Goal: Task Accomplishment & Management: Manage account settings

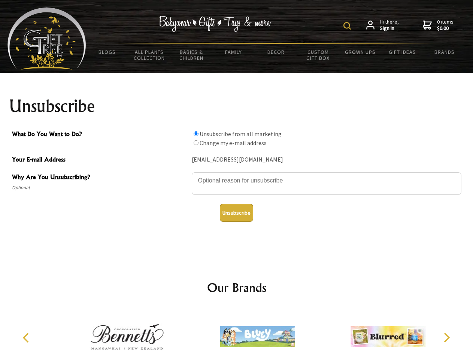
click at [348, 26] on img at bounding box center [346, 25] width 7 height 7
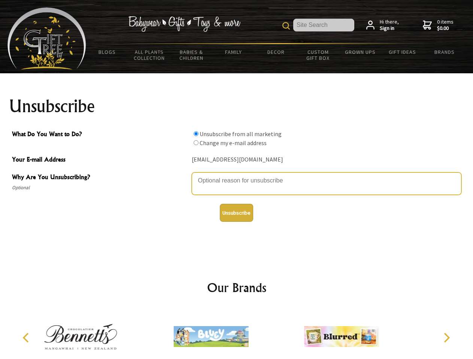
click at [237, 175] on textarea "Why Are You Unsubscribing?" at bounding box center [327, 184] width 270 height 22
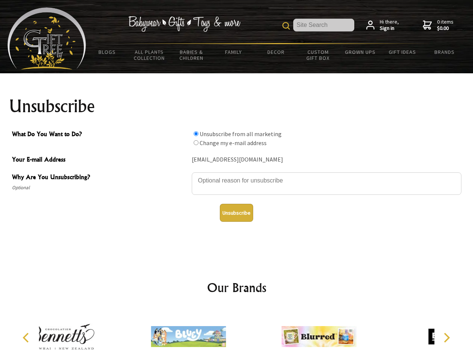
click at [196, 134] on input "What Do You Want to Do?" at bounding box center [196, 133] width 5 height 5
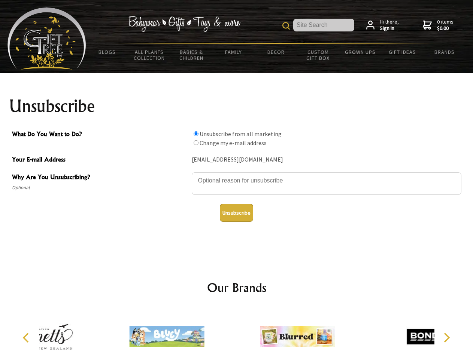
click at [196, 143] on input "What Do You Want to Do?" at bounding box center [196, 142] width 5 height 5
radio input "true"
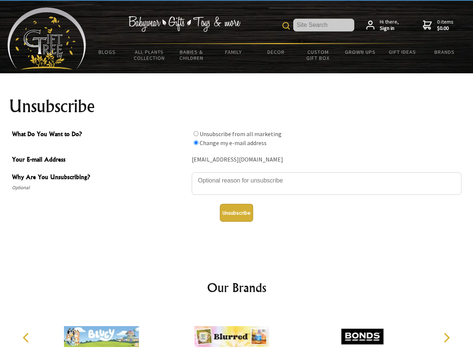
click at [236, 213] on button "Unsubscribe" at bounding box center [236, 213] width 33 height 18
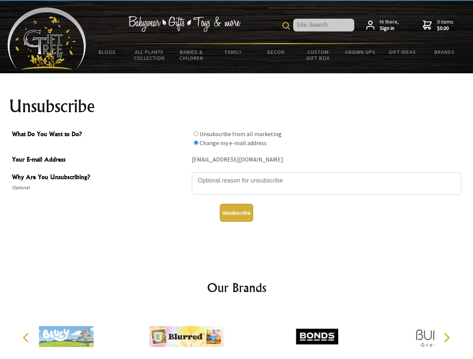
click at [27, 338] on icon "Previous" at bounding box center [27, 338] width 10 height 10
click at [446, 338] on icon "Next" at bounding box center [446, 338] width 10 height 10
